Goal: Find specific page/section: Find specific page/section

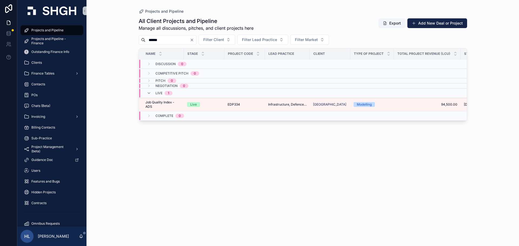
click at [194, 39] on icon "Clear" at bounding box center [192, 40] width 4 height 4
click at [177, 39] on input "scrollable content" at bounding box center [167, 40] width 44 height 8
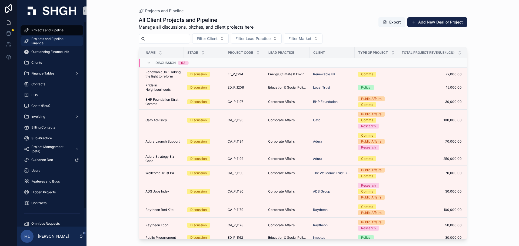
click at [58, 42] on span "Projects and Pipeline - Finance" at bounding box center [54, 41] width 46 height 9
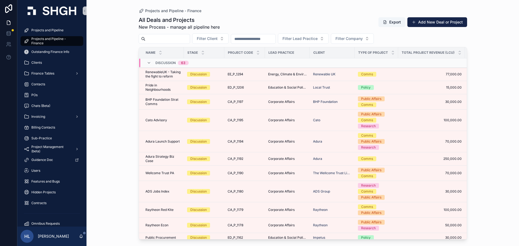
click at [172, 40] on input "scrollable content" at bounding box center [167, 39] width 44 height 8
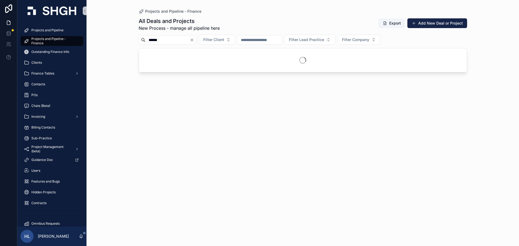
type input "******"
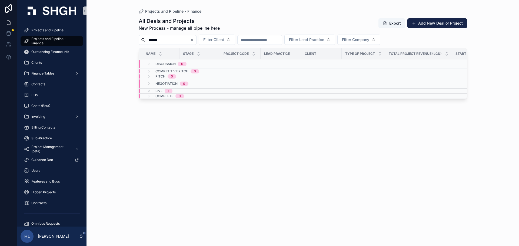
click at [151, 89] on td "Live 1" at bounding box center [200, 91] width 122 height 5
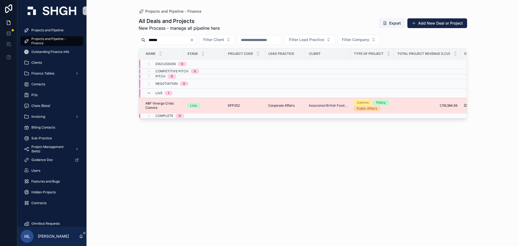
click at [167, 107] on span "ABF Vivergo Crisis Comms" at bounding box center [162, 105] width 35 height 9
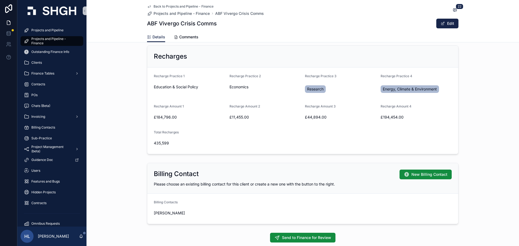
scroll to position [308, 0]
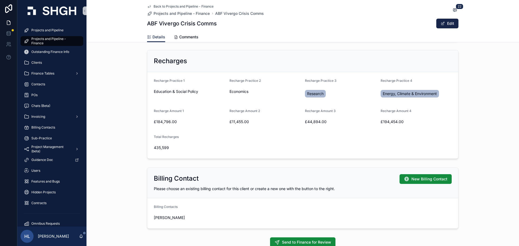
click at [100, 73] on div "Recharges Recharge Practice 1 Education & Social Policy Recharge Practice 2 Eco…" at bounding box center [302, 104] width 432 height 113
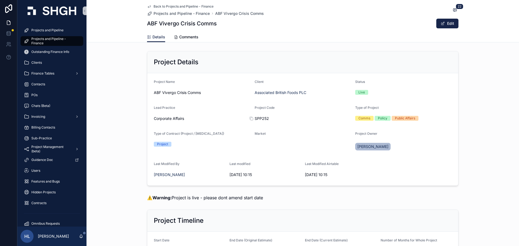
click at [264, 118] on span "SPP252" at bounding box center [302, 118] width 96 height 5
copy span "SPP252"
click at [111, 96] on div "Project Details Project Name ABF Vivergo Crisis Comms Client Associated British…" at bounding box center [302, 118] width 432 height 139
